Goal: Find contact information: Find contact information

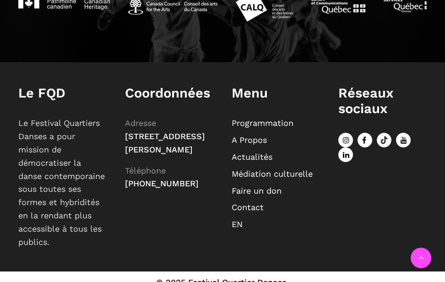
scroll to position [992, 0]
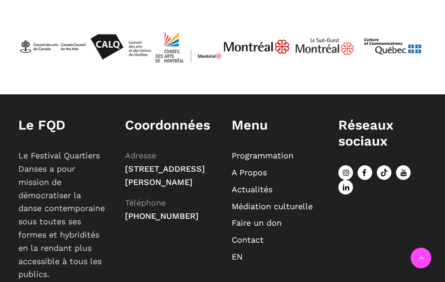
scroll to position [871, 0]
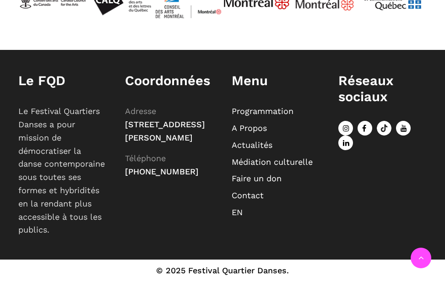
click at [253, 198] on link "Contact" at bounding box center [248, 195] width 32 height 10
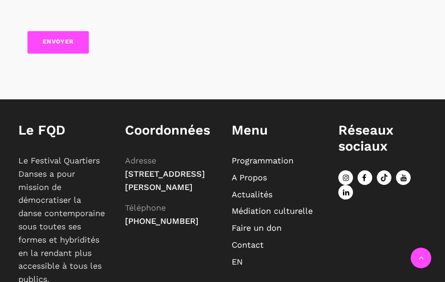
scroll to position [602, 0]
